Goal: Task Accomplishment & Management: Use online tool/utility

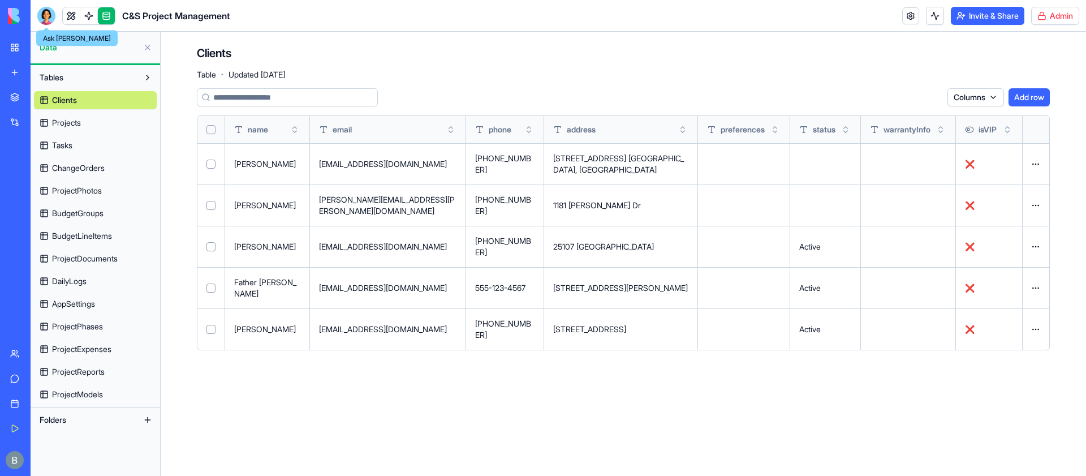
click at [46, 12] on div at bounding box center [46, 16] width 18 height 18
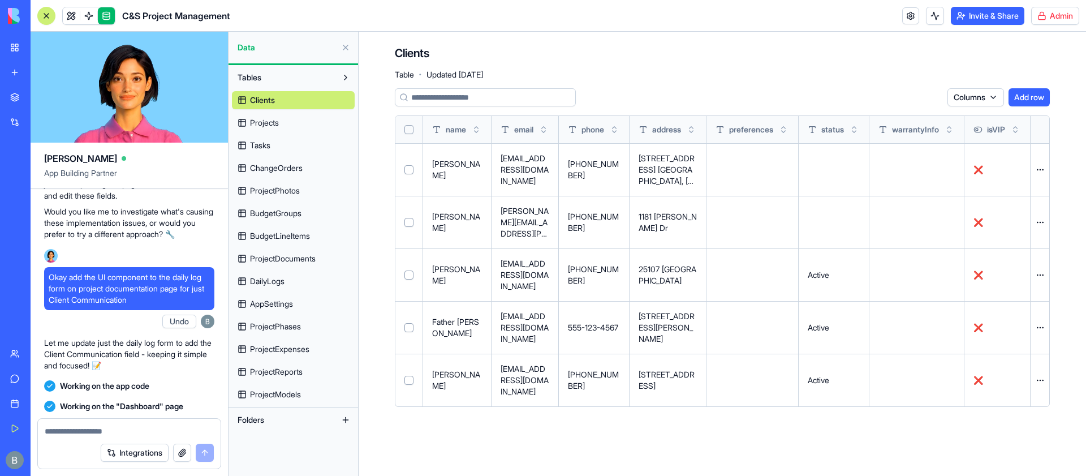
scroll to position [131004, 0]
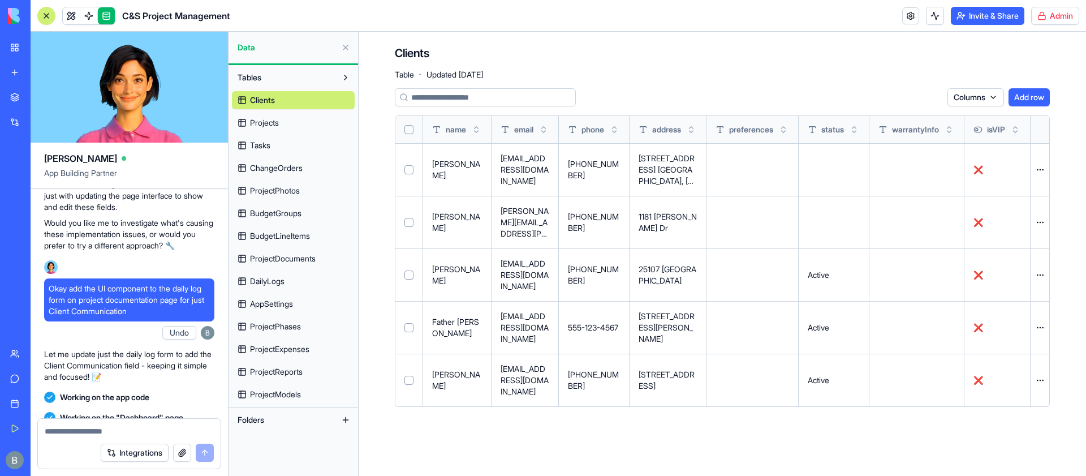
scroll to position [131026, 0]
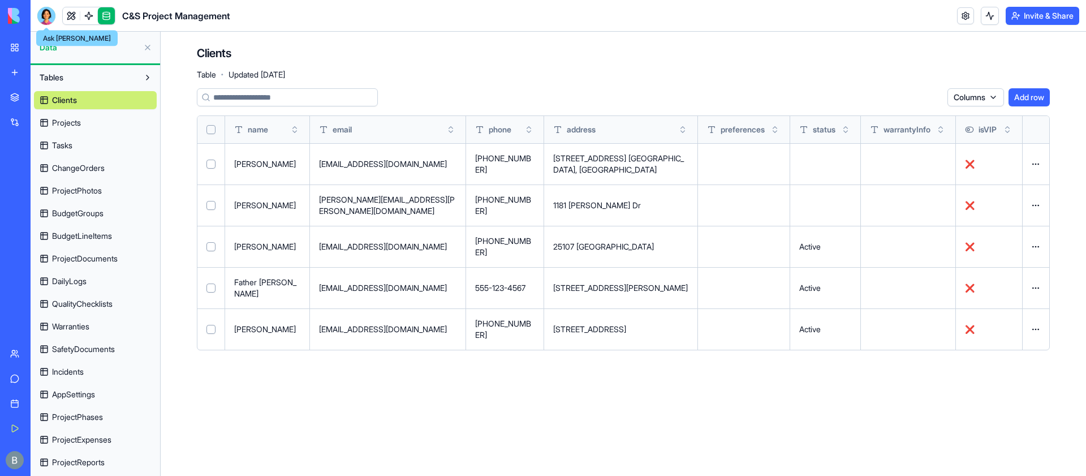
click at [38, 11] on div at bounding box center [46, 16] width 18 height 18
click at [84, 1] on header "C&S Project Management Invite & Share" at bounding box center [558, 16] width 1055 height 32
click at [89, 10] on link at bounding box center [88, 15] width 17 height 17
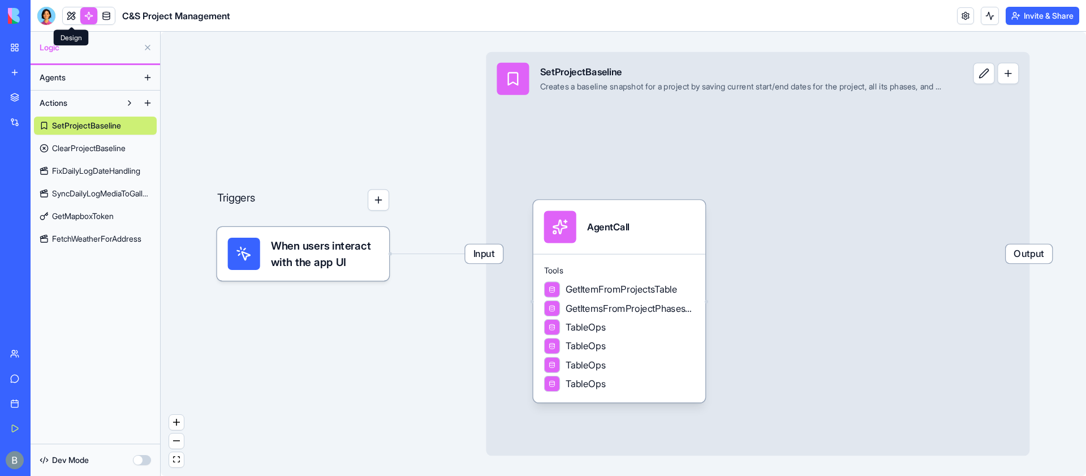
click at [74, 17] on link at bounding box center [71, 15] width 17 height 17
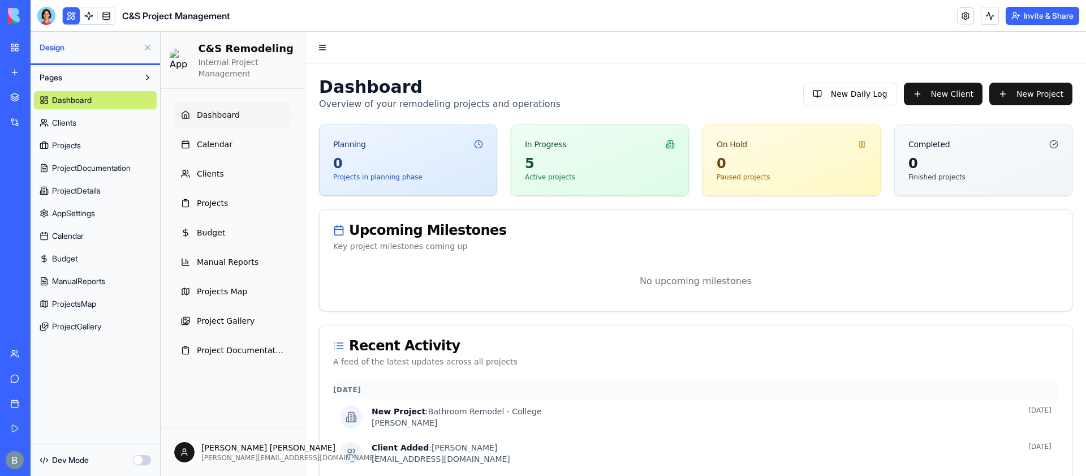
click at [142, 458] on button "button" at bounding box center [142, 460] width 18 height 10
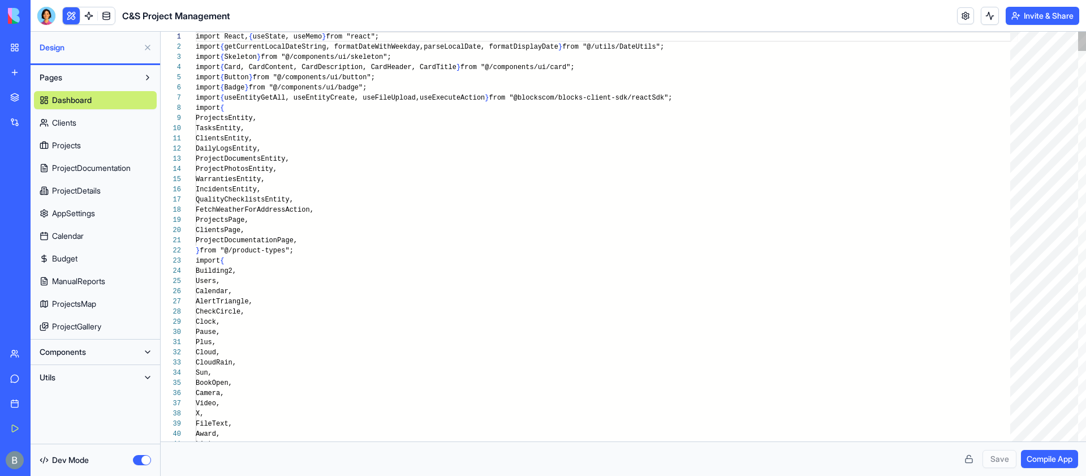
scroll to position [61, 0]
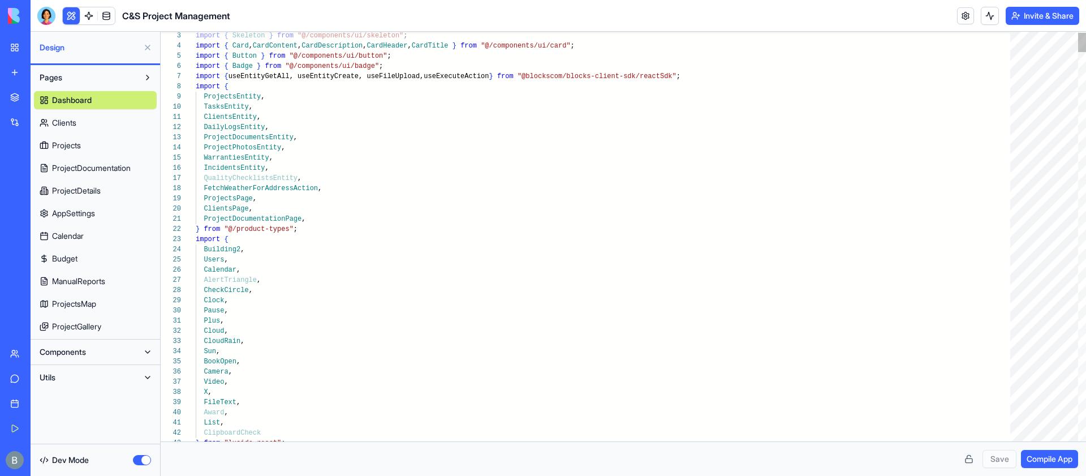
type textarea "**********"
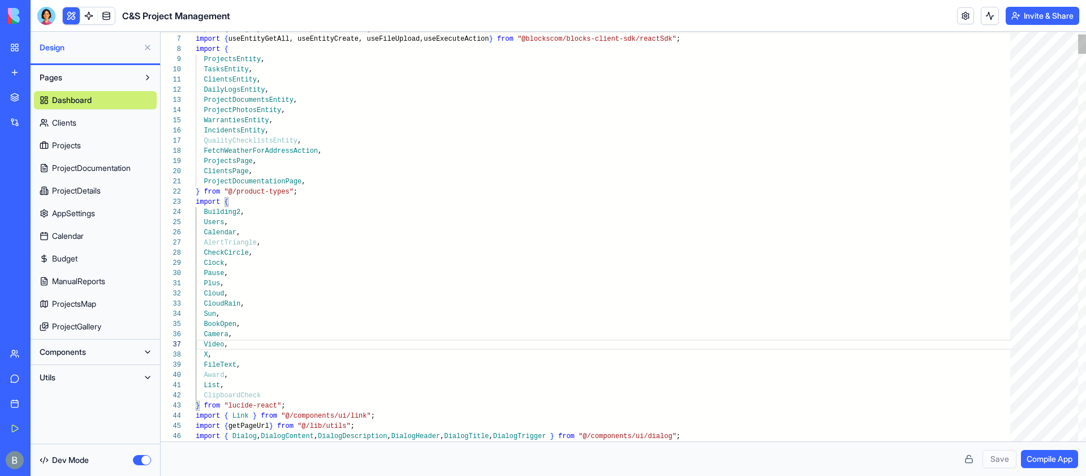
click at [1040, 462] on span "Compile App" at bounding box center [1050, 458] width 46 height 11
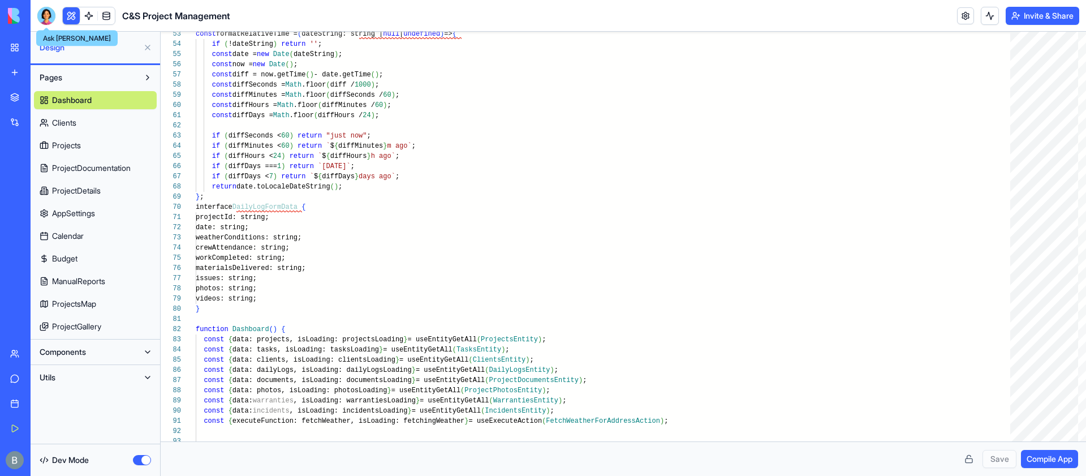
drag, startPoint x: 41, startPoint y: 12, endPoint x: 58, endPoint y: 18, distance: 17.9
click at [41, 12] on div at bounding box center [46, 16] width 18 height 18
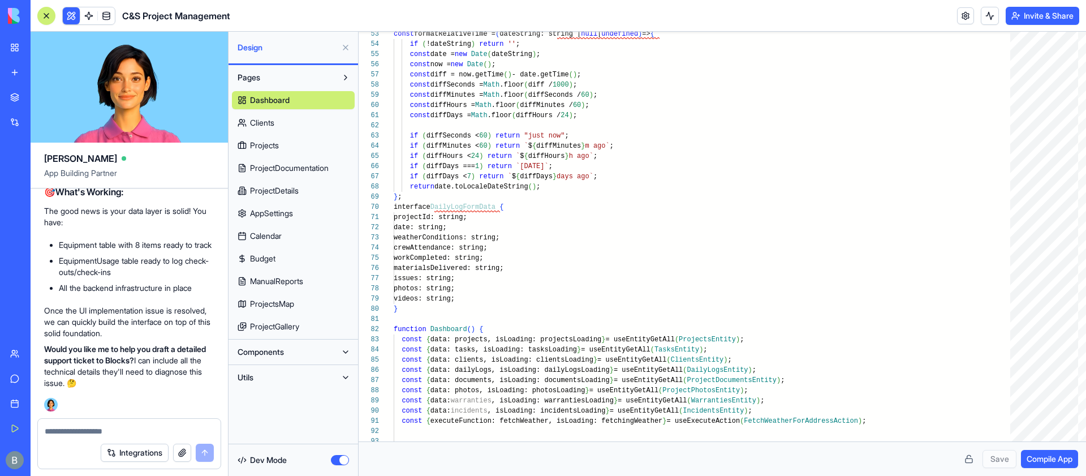
scroll to position [142074, 0]
click at [74, 15] on button at bounding box center [71, 15] width 17 height 17
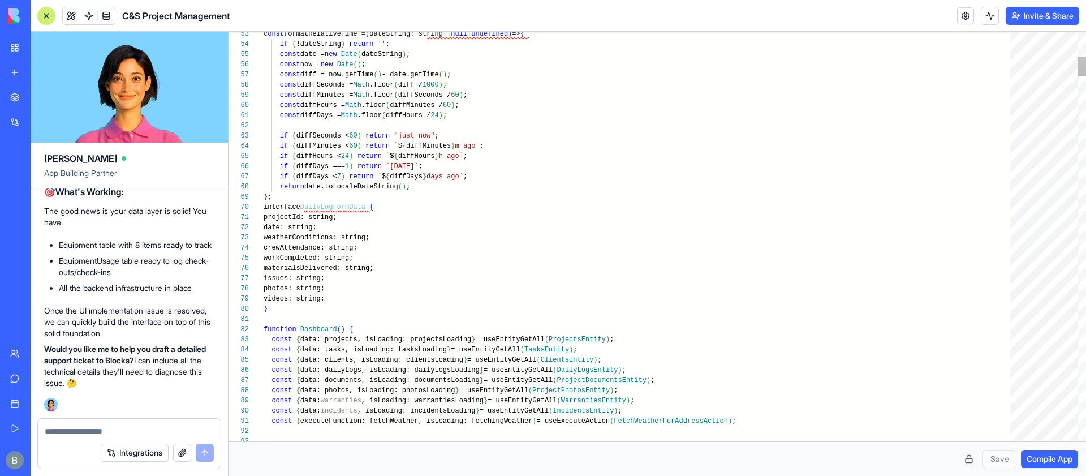
click at [74, 15] on button at bounding box center [71, 15] width 17 height 17
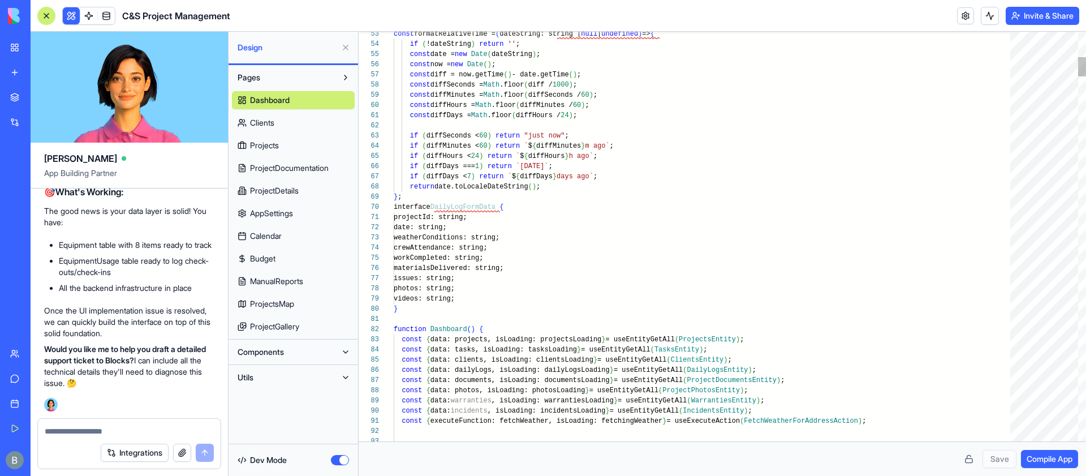
click at [43, 10] on button at bounding box center [46, 16] width 18 height 18
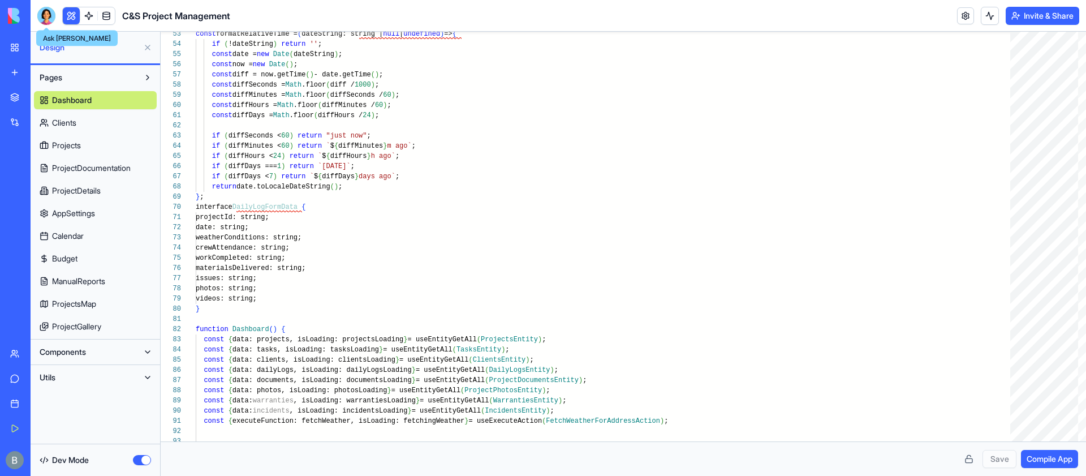
click at [54, 14] on div at bounding box center [46, 16] width 18 height 18
